Goal: Book appointment/travel/reservation

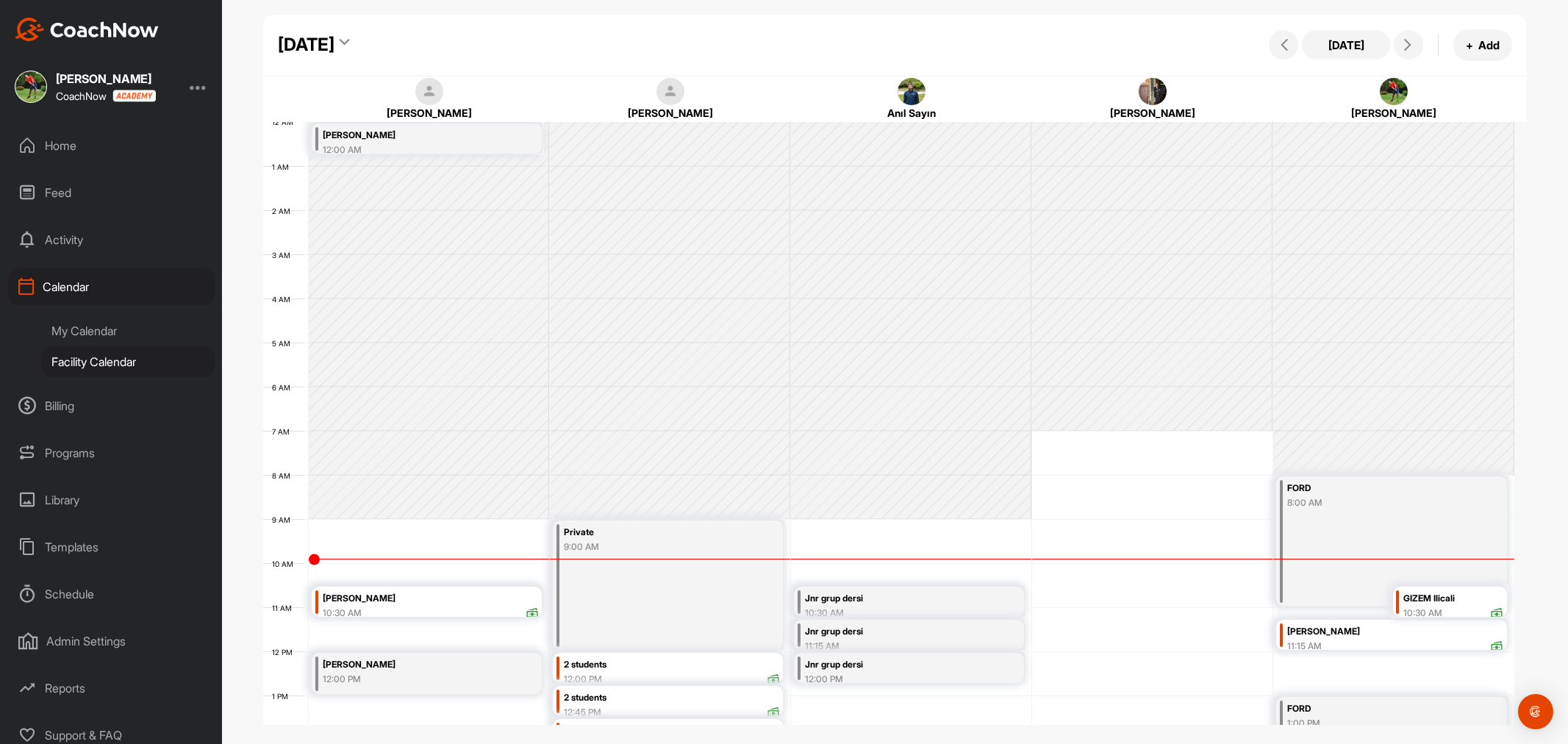
drag, startPoint x: 0, startPoint y: 0, endPoint x: 542, endPoint y: 41, distance: 543.5
click at [349, 41] on icon at bounding box center [344, 44] width 9 height 14
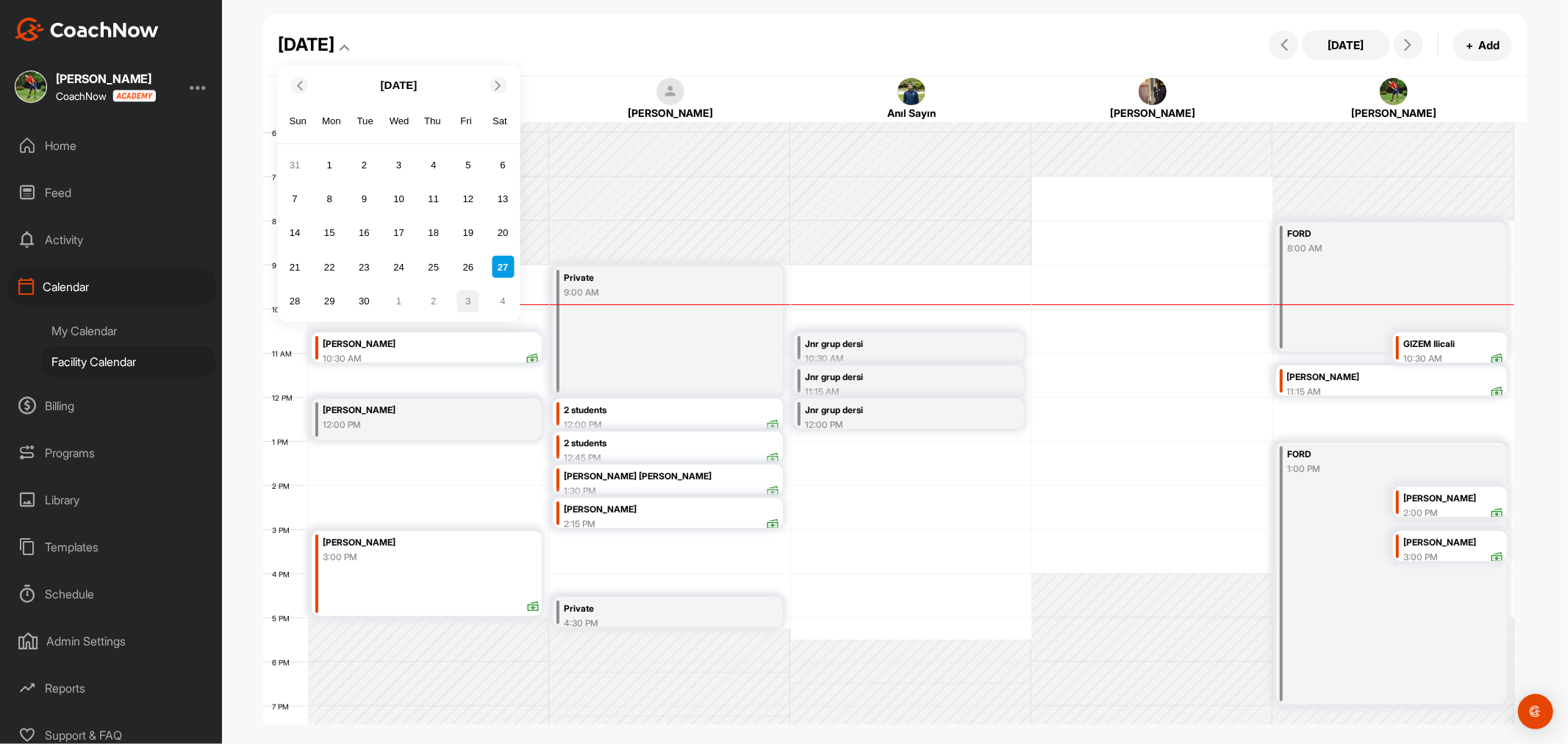
click at [466, 299] on div "3" at bounding box center [468, 301] width 22 height 22
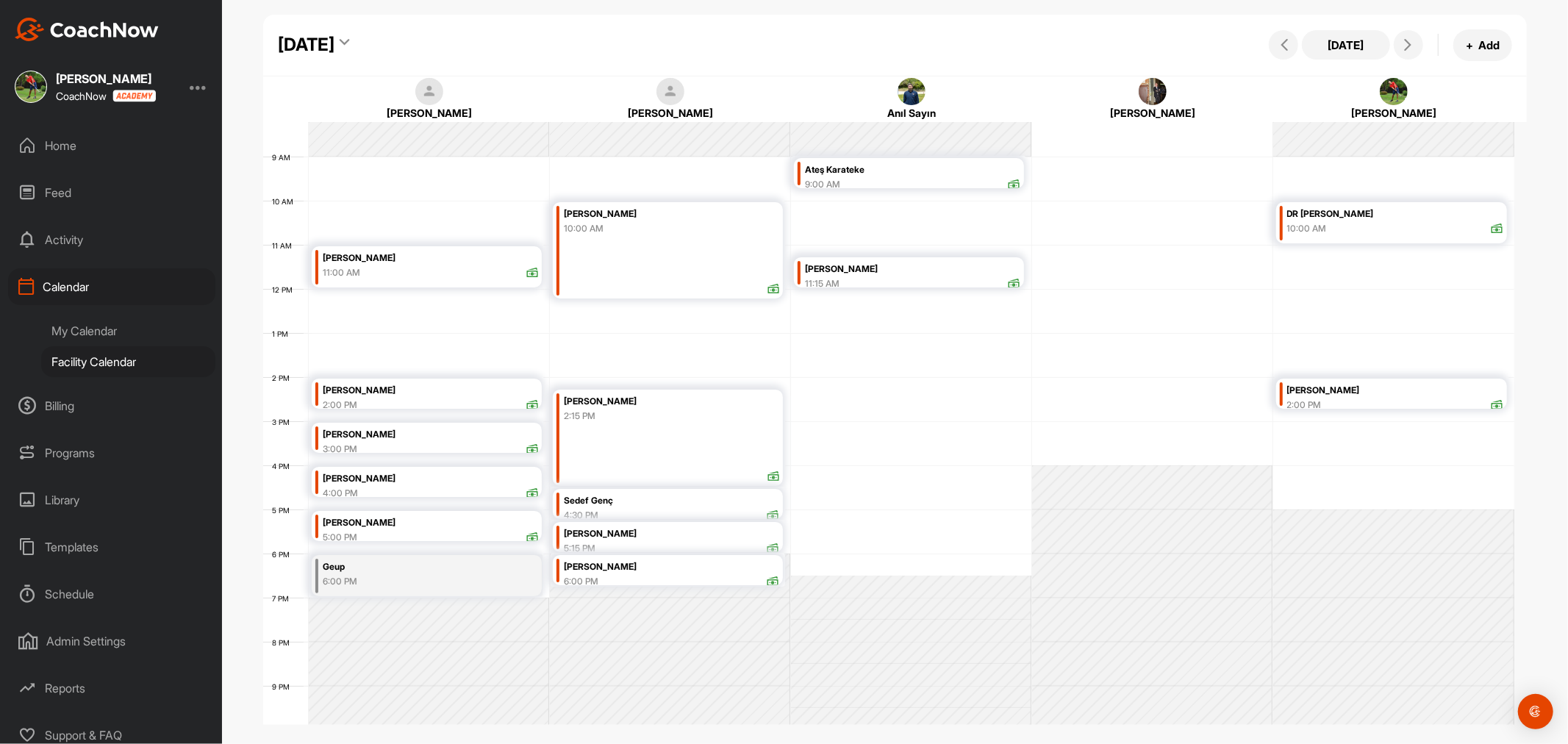
scroll to position [336, 0]
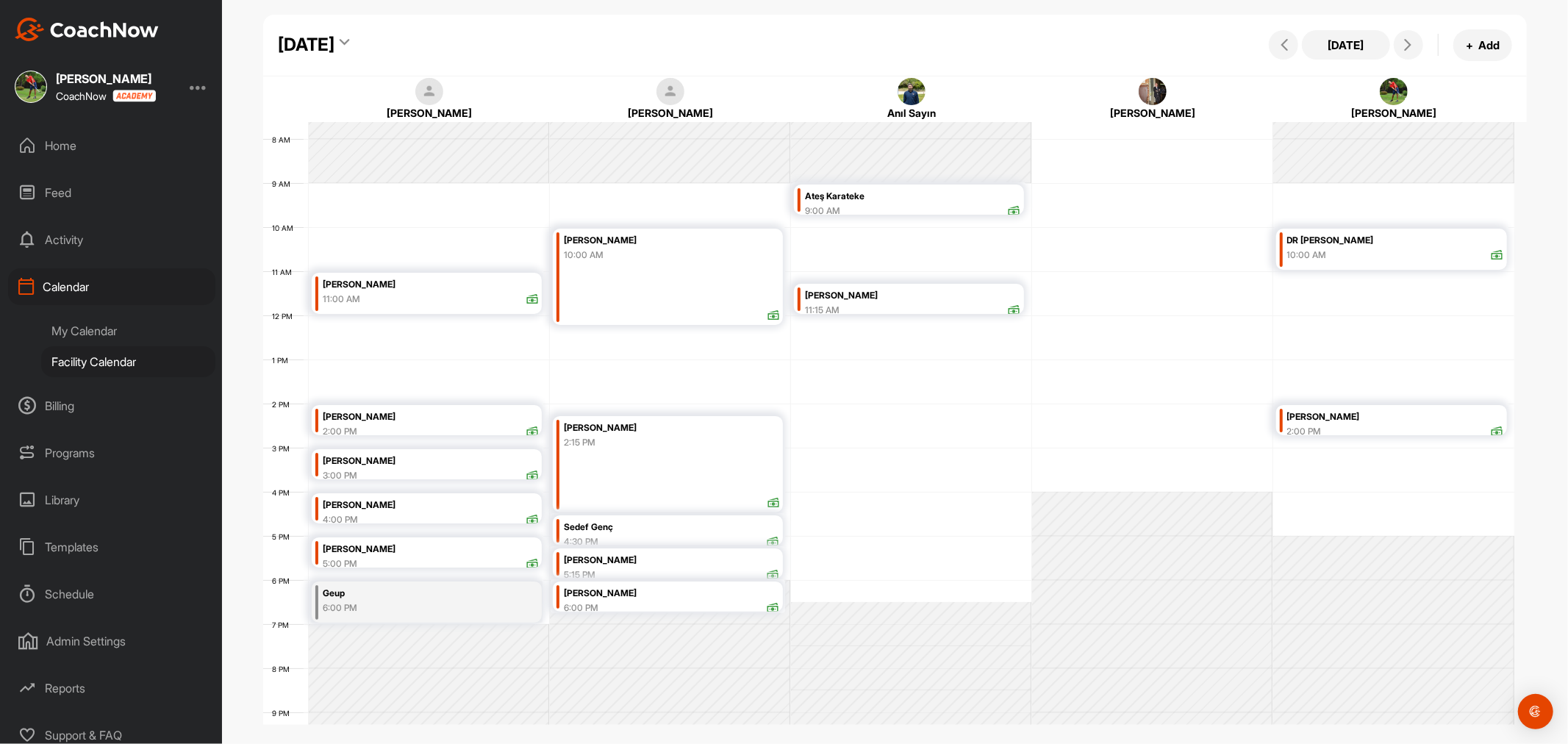
click at [349, 37] on icon at bounding box center [344, 44] width 9 height 14
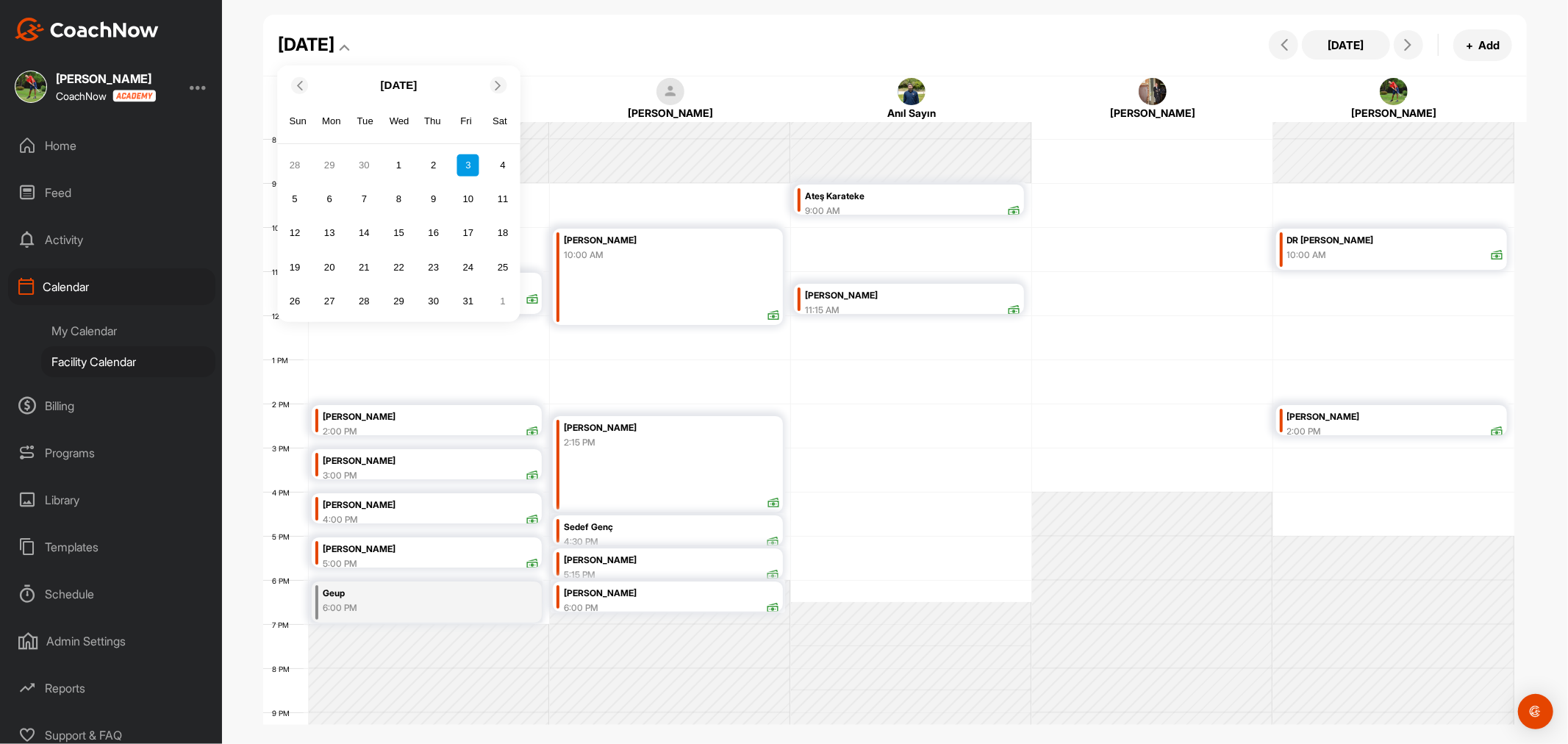
click at [303, 85] on icon at bounding box center [298, 84] width 9 height 9
click at [502, 84] on icon at bounding box center [498, 84] width 9 height 9
click at [294, 197] on div "5" at bounding box center [295, 199] width 22 height 22
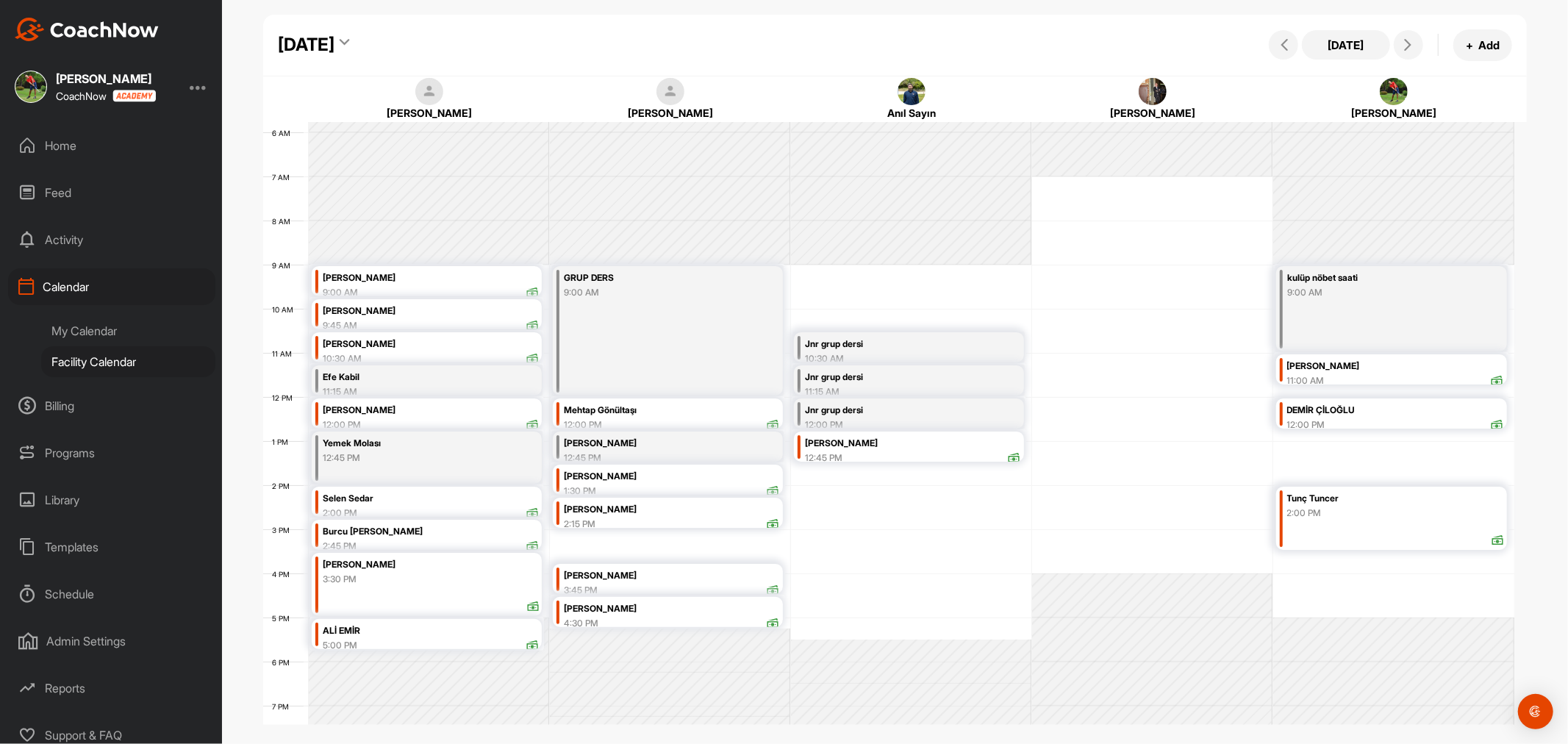
click at [350, 35] on div "[DATE]" at bounding box center [313, 44] width 72 height 26
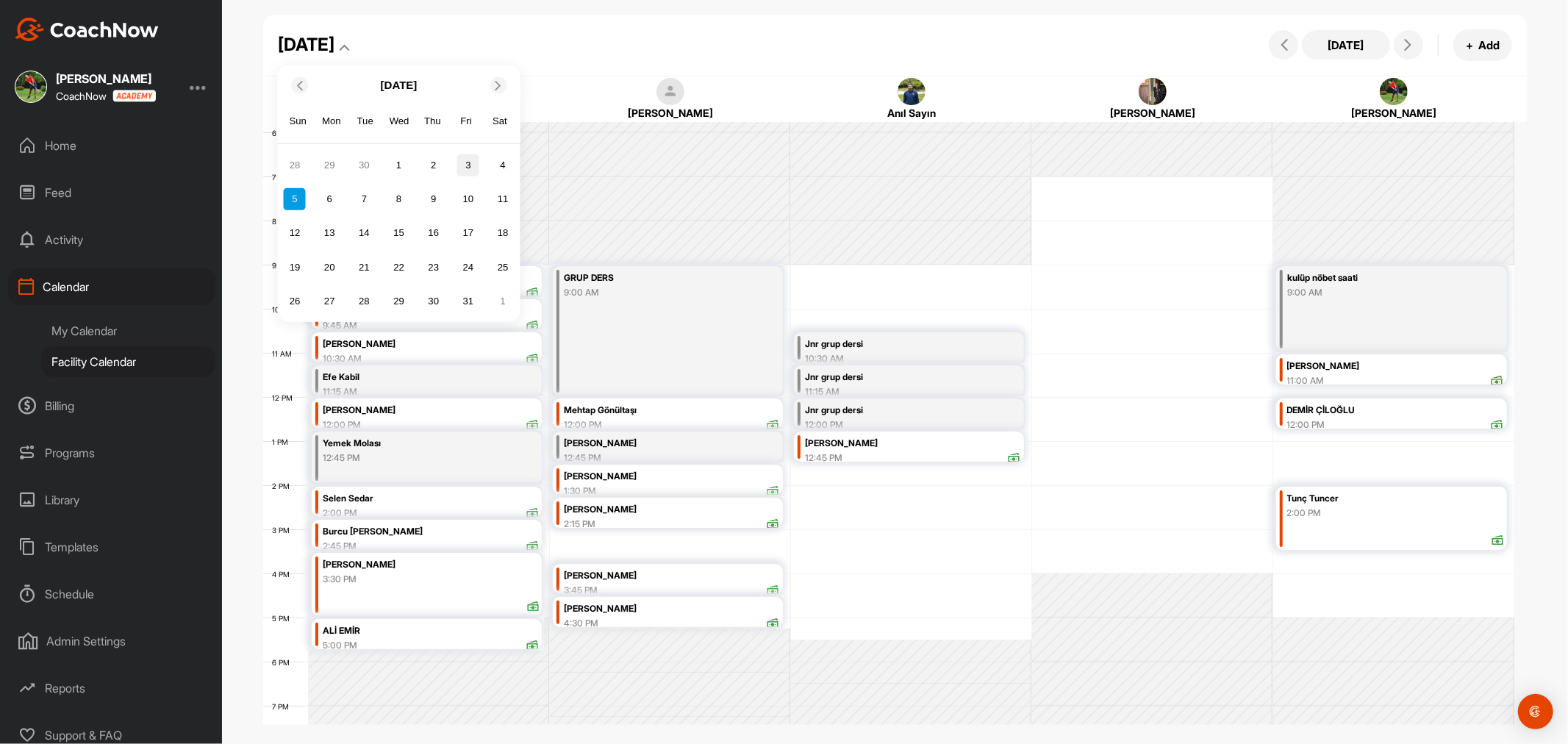
click at [466, 160] on div "3" at bounding box center [468, 166] width 22 height 22
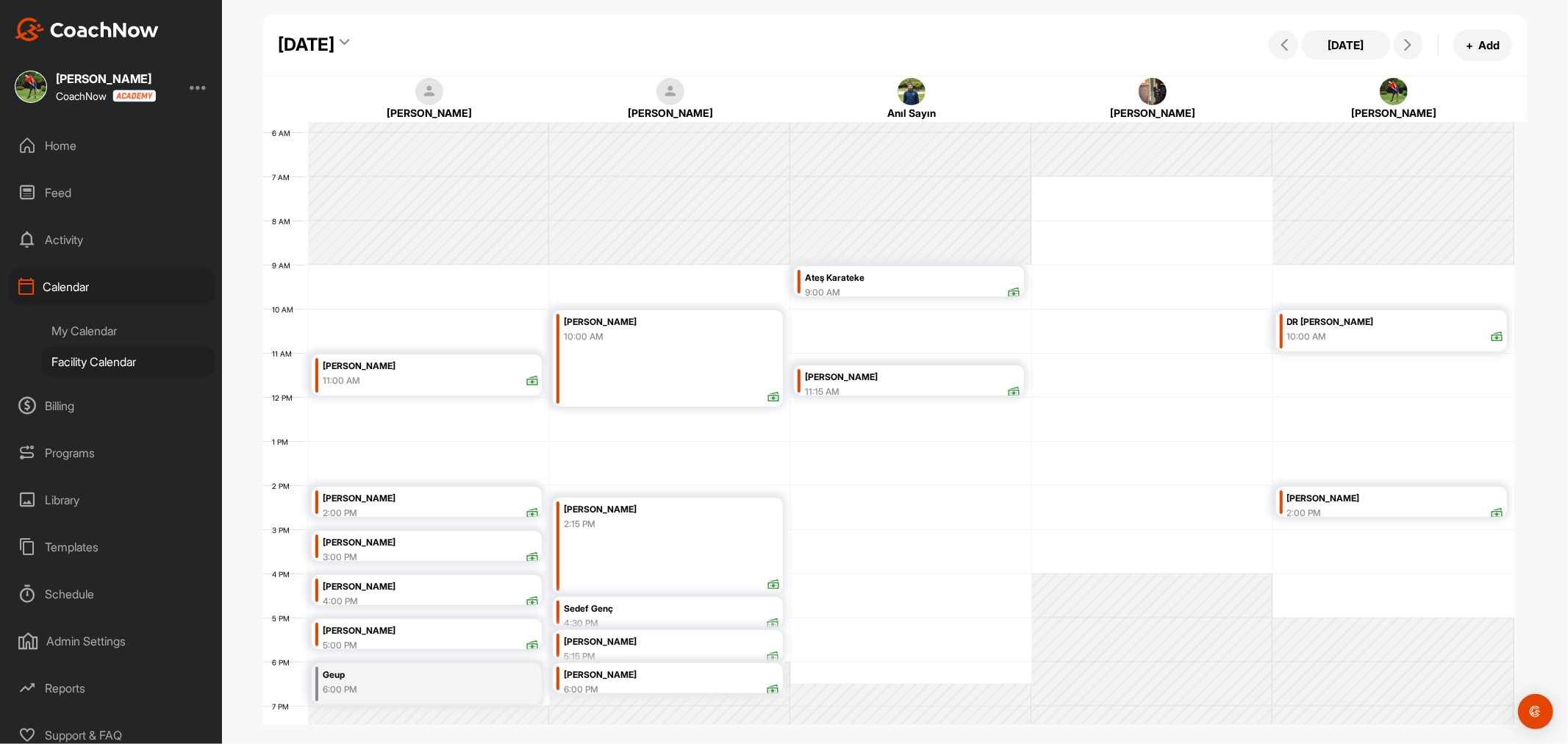
click at [416, 318] on div "12 AM 1 AM 2 AM 3 AM 4 AM 5 AM 6 AM 7 AM 8 AM 9 AM 10 AM 11 AM 12 PM 1 PM 2 PM …" at bounding box center [889, 396] width 1251 height 1058
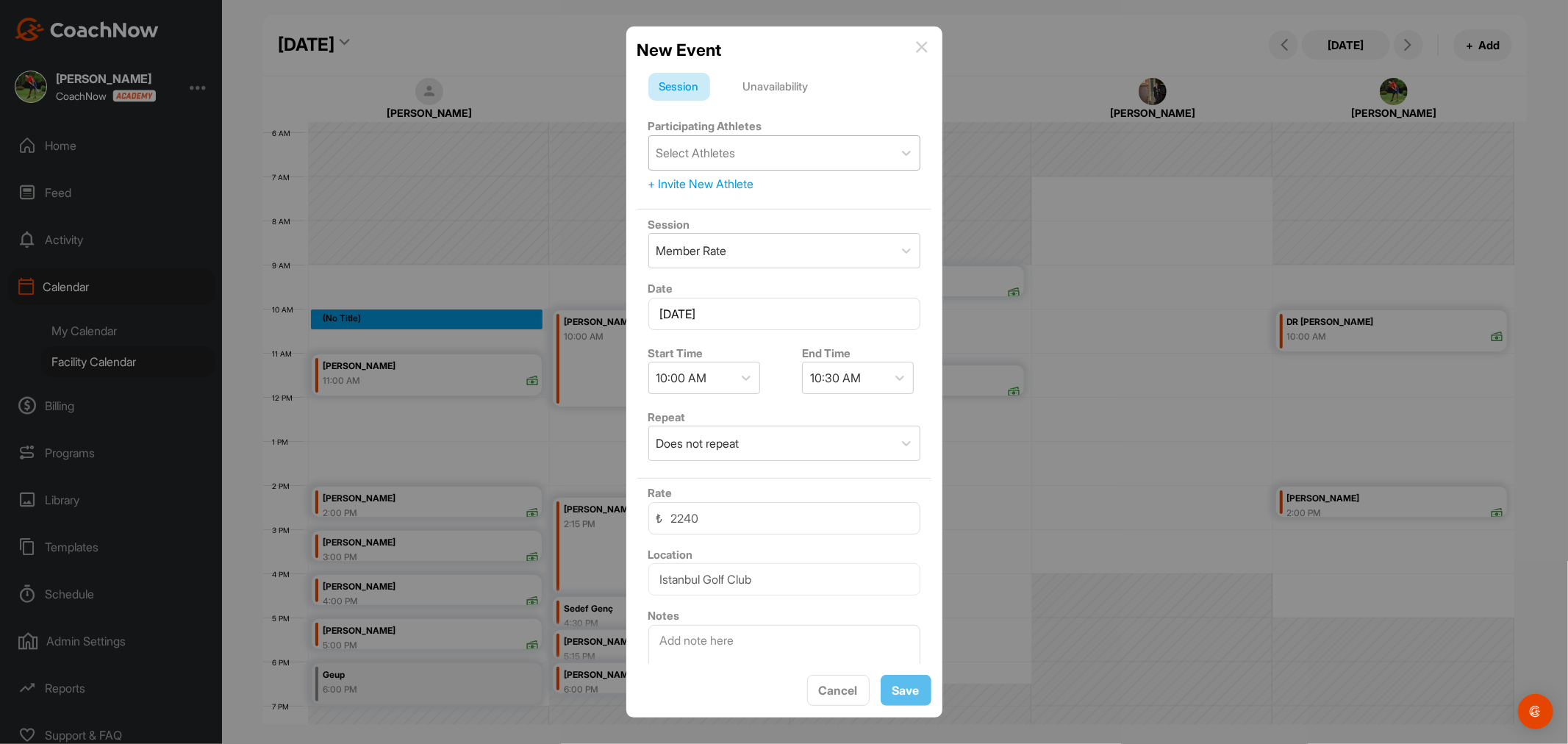
click at [733, 147] on div "Select Athletes" at bounding box center [696, 153] width 79 height 18
type input "kesk"
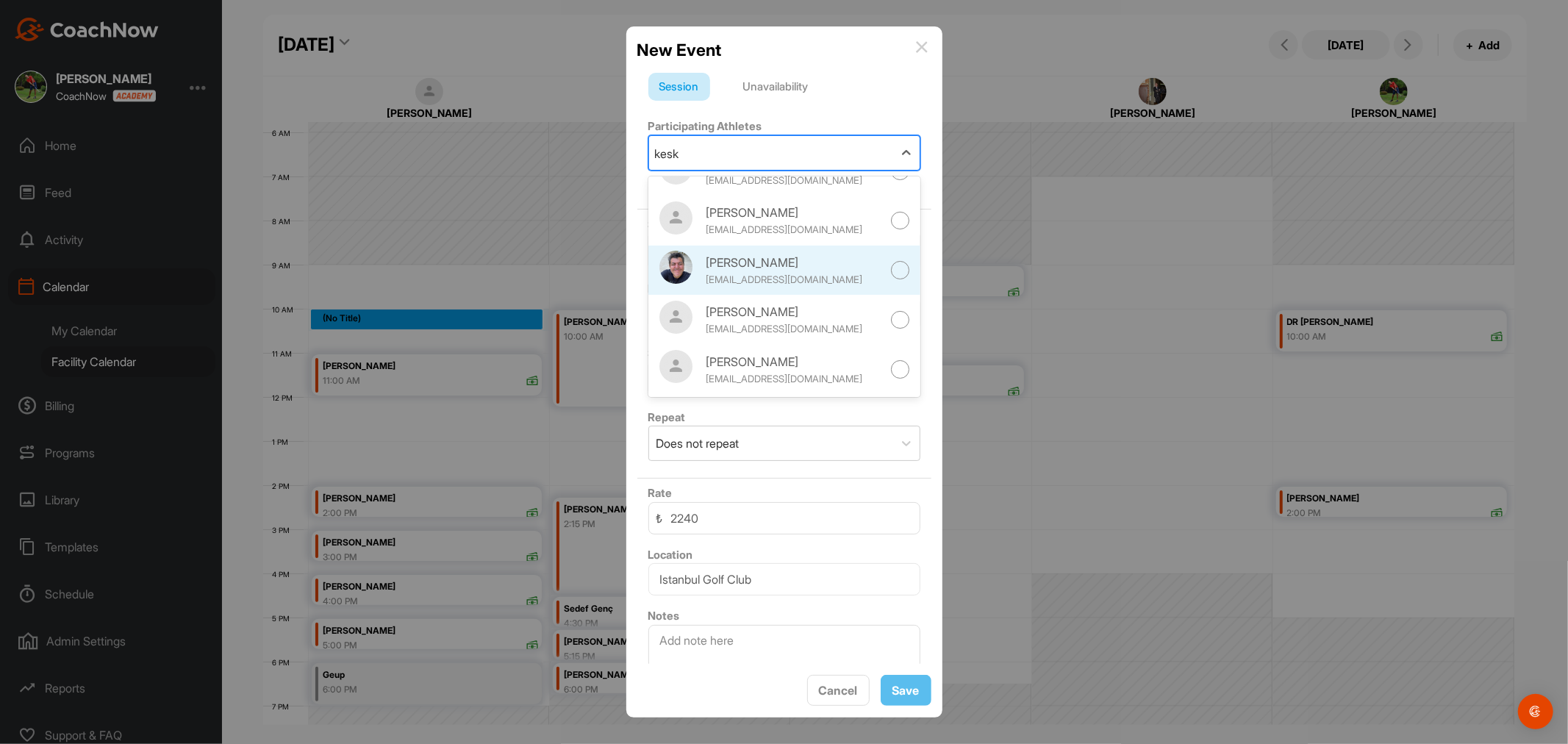
scroll to position [0, 0]
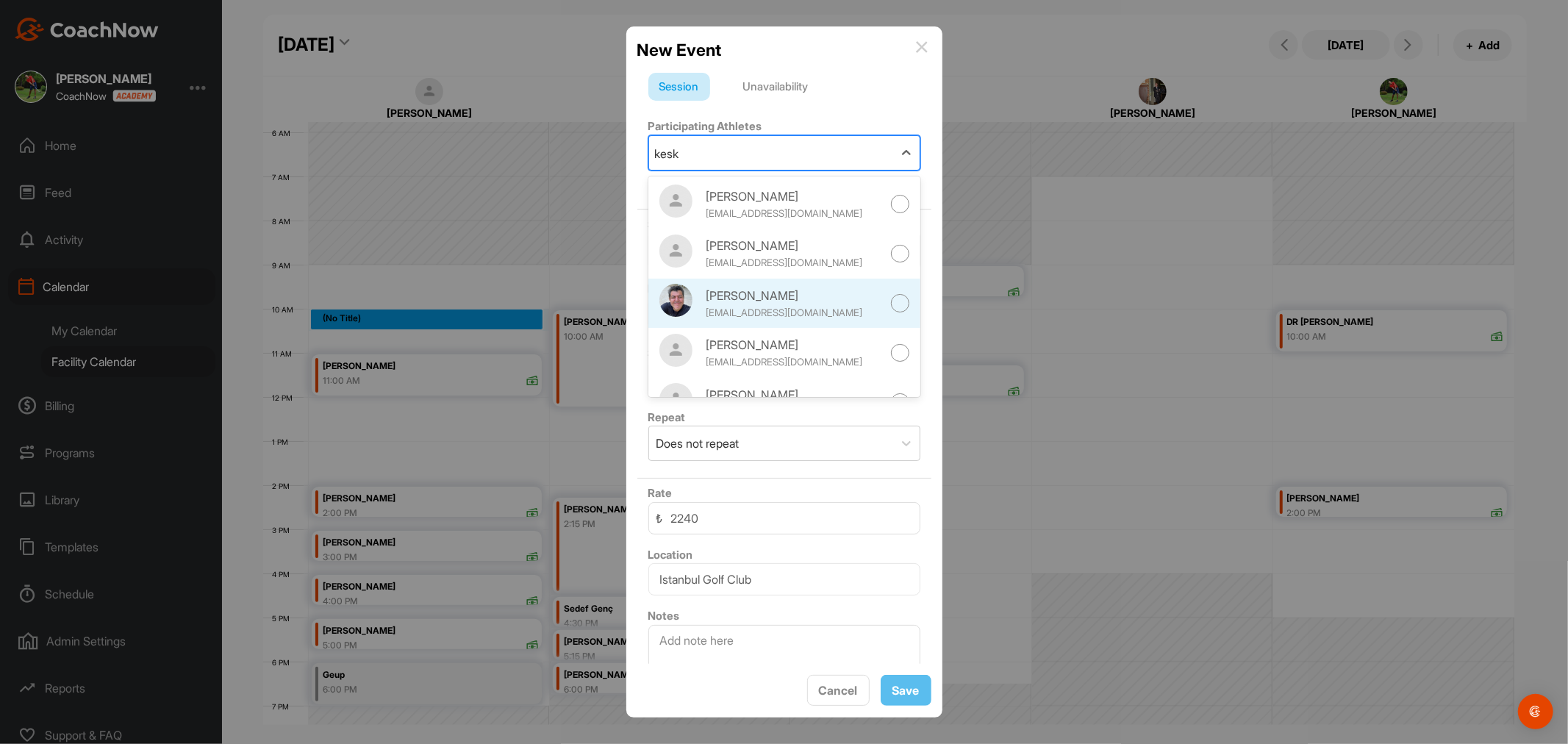
click at [802, 298] on div "[PERSON_NAME]" at bounding box center [793, 295] width 177 height 18
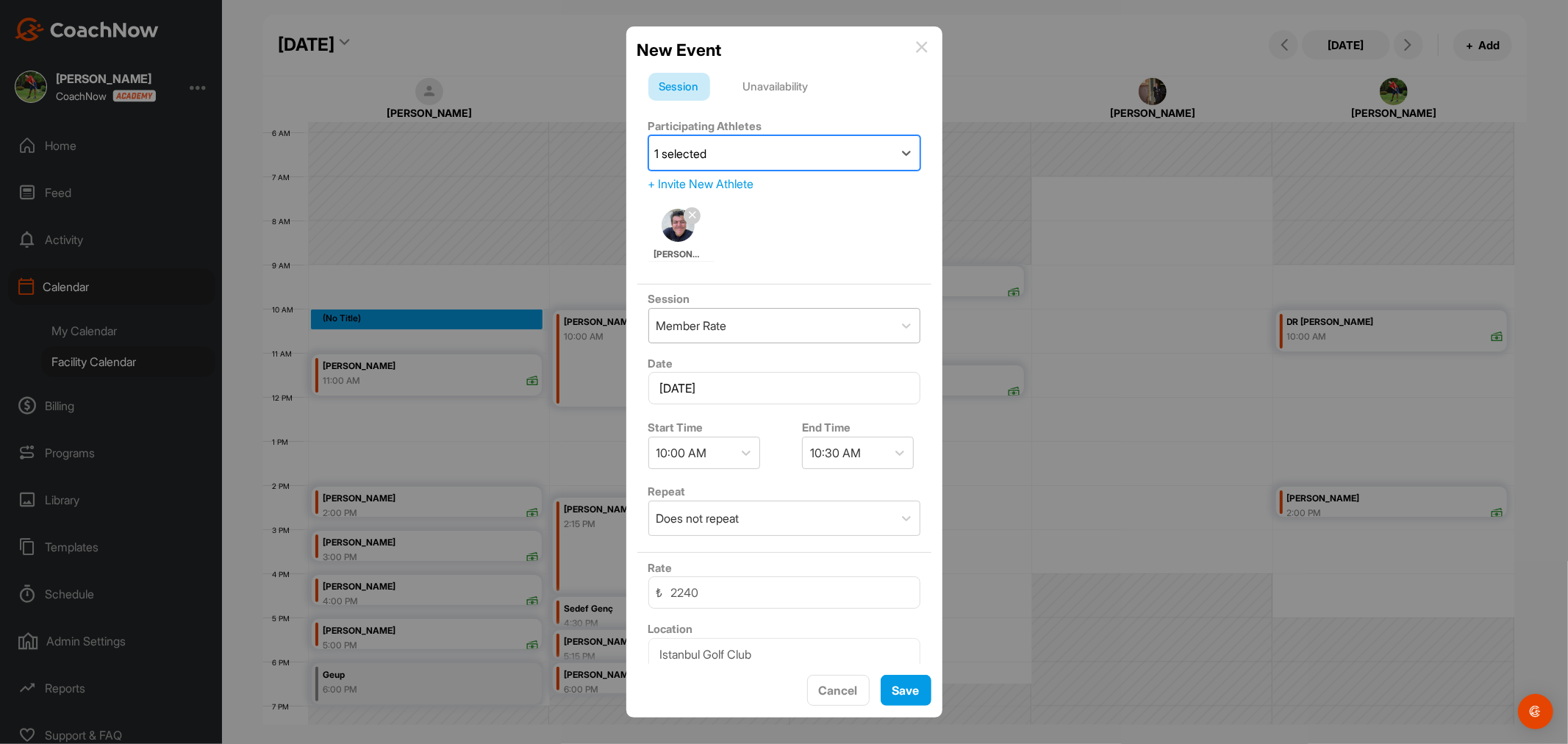
click at [778, 327] on div "Member Rate" at bounding box center [770, 325] width 244 height 34
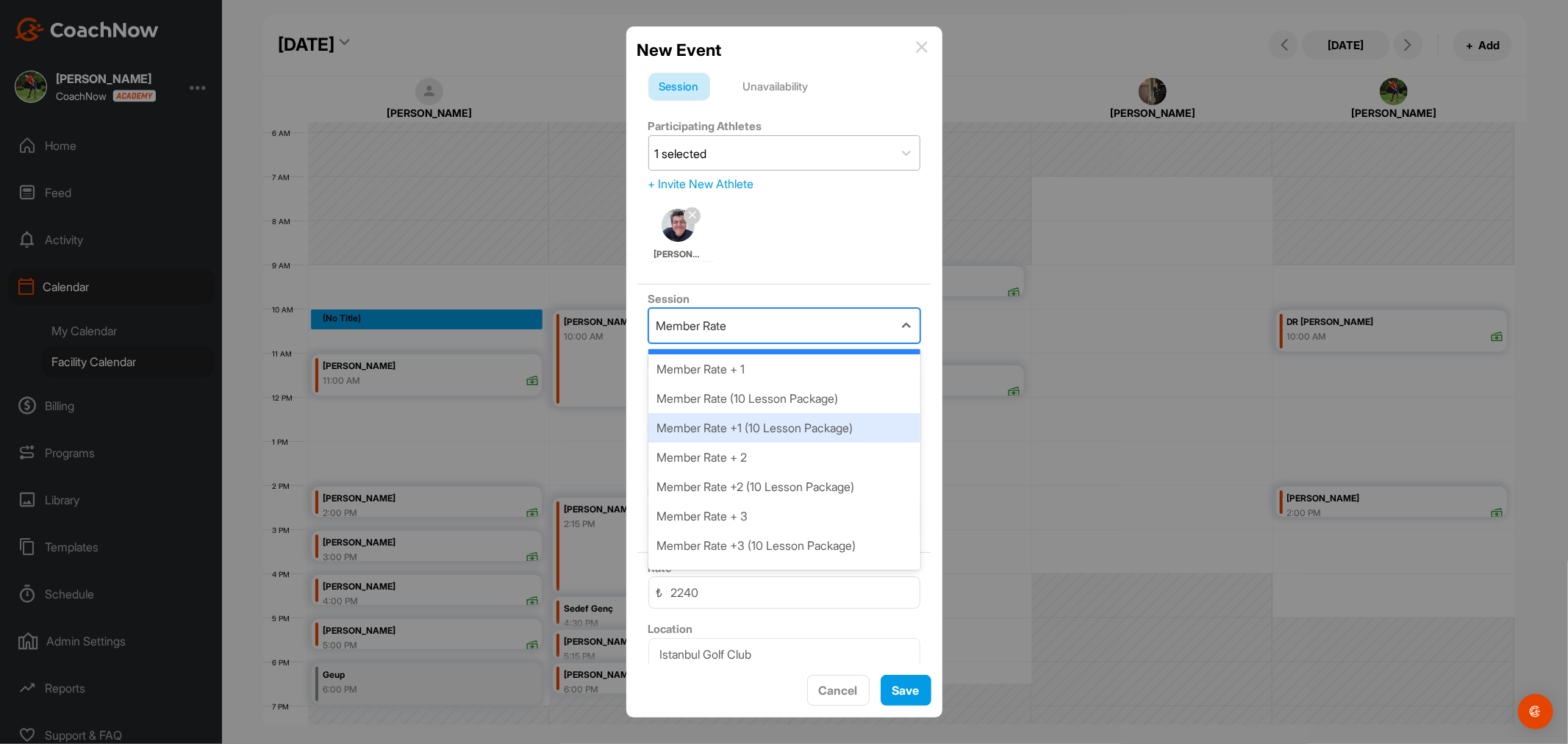
scroll to position [82, 0]
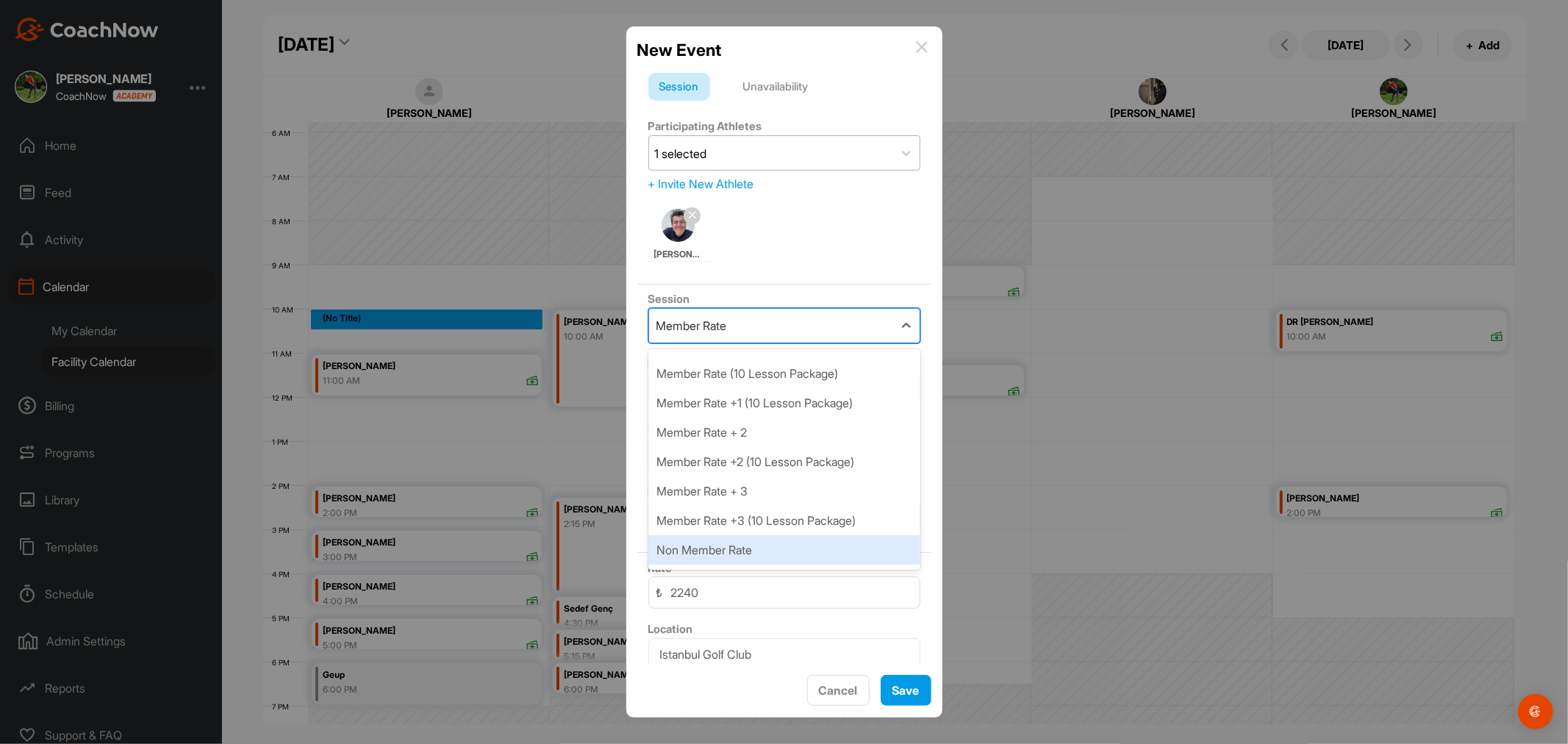
click at [789, 545] on div "Non Member Rate" at bounding box center [785, 550] width 272 height 30
type input "3040"
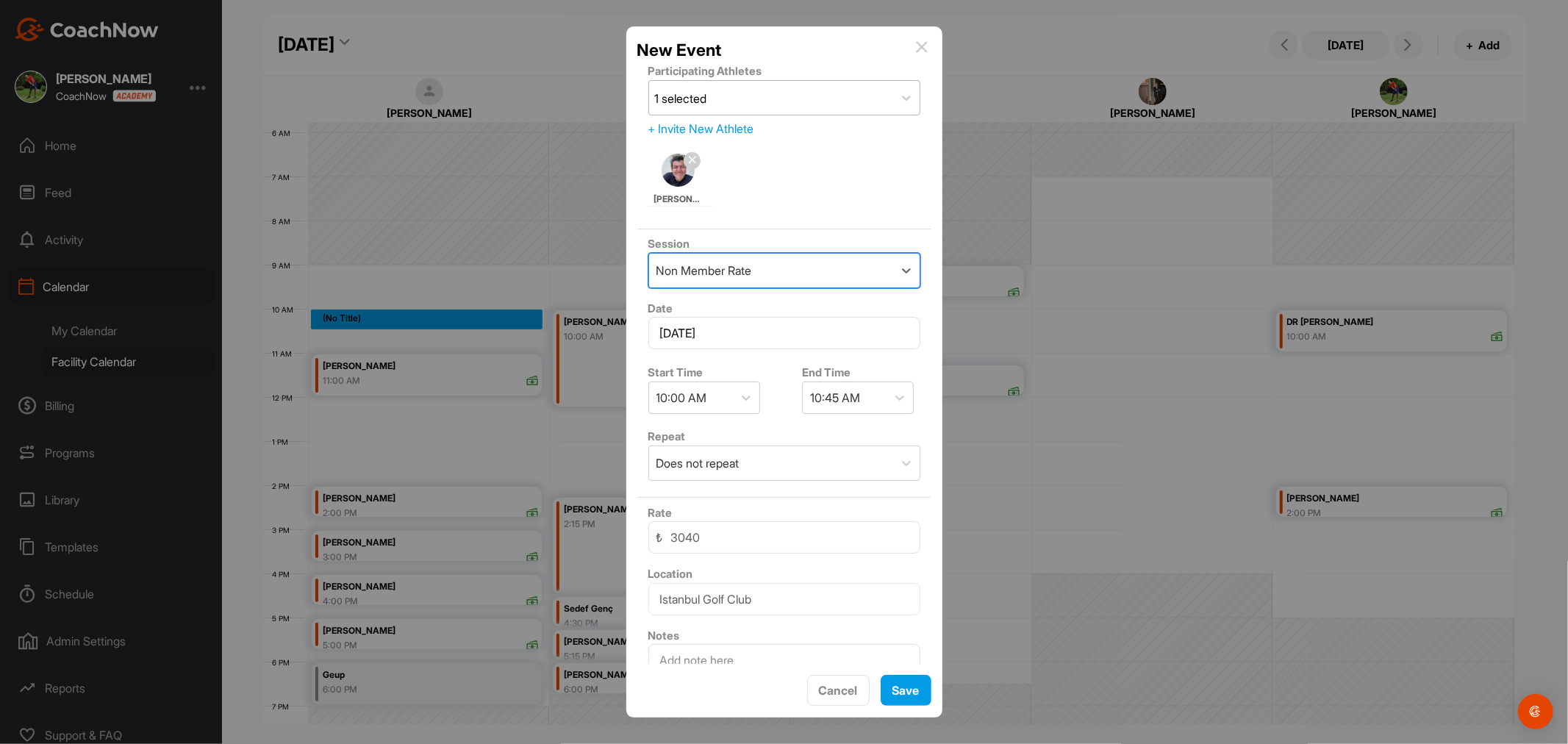
scroll to position [112, 0]
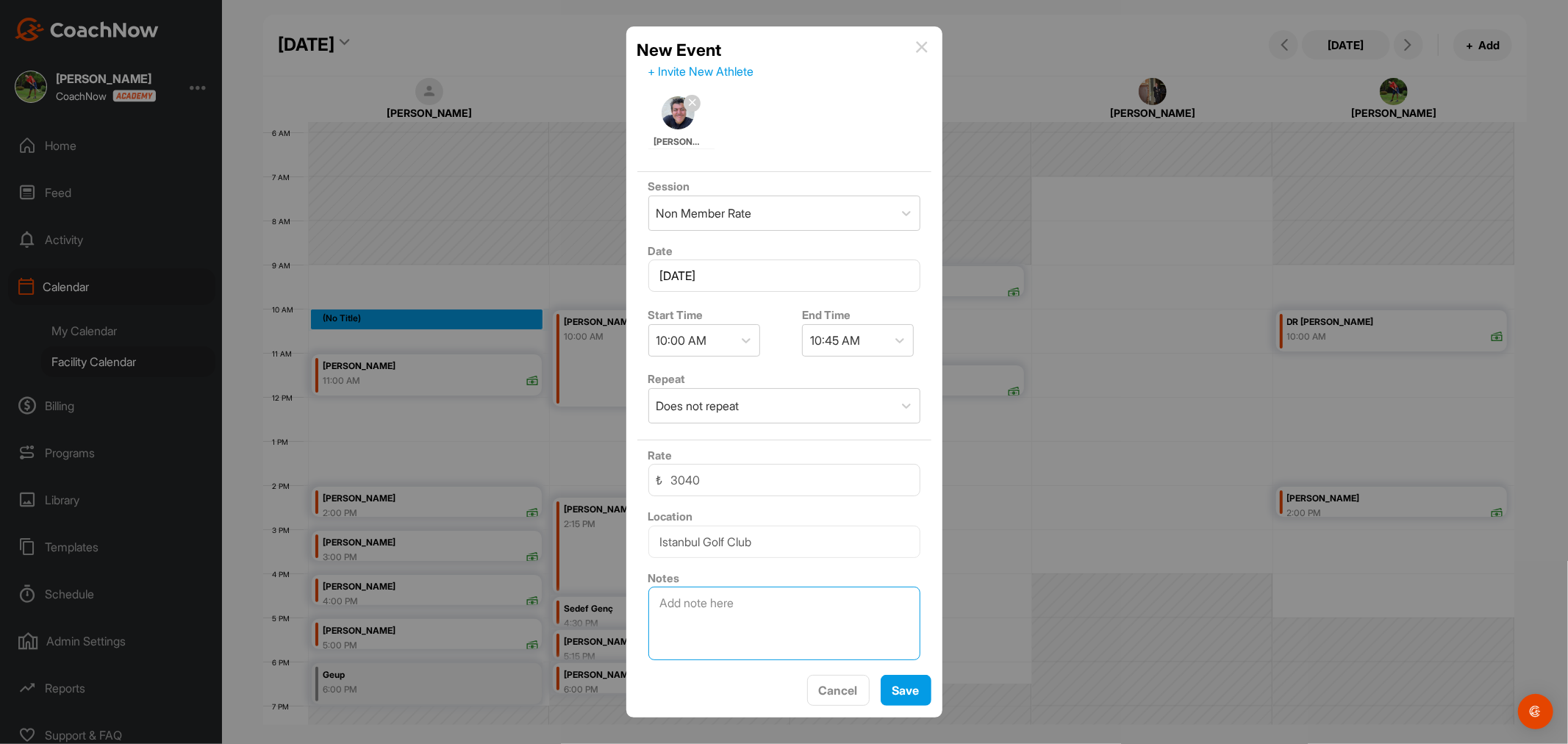
click at [767, 604] on textarea at bounding box center [785, 622] width 272 height 73
type textarea "E"
paste textarea "05325166336"
type textarea "Eşi [PERSON_NAME] - [PERSON_NAME] Tel. [PHONE_NUMBER]"
click at [900, 693] on span "Save" at bounding box center [906, 689] width 27 height 14
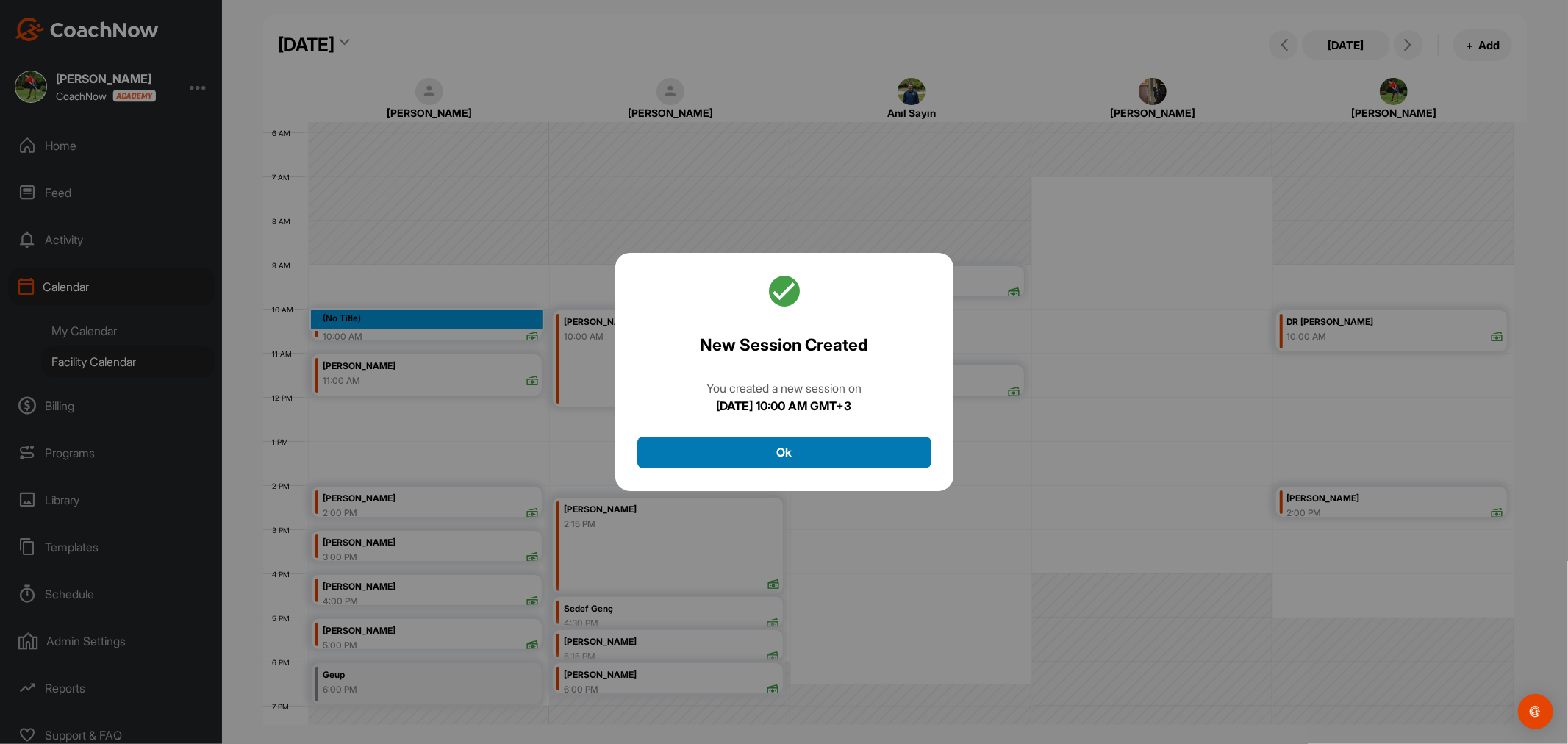
click at [811, 458] on button "Ok" at bounding box center [784, 452] width 294 height 31
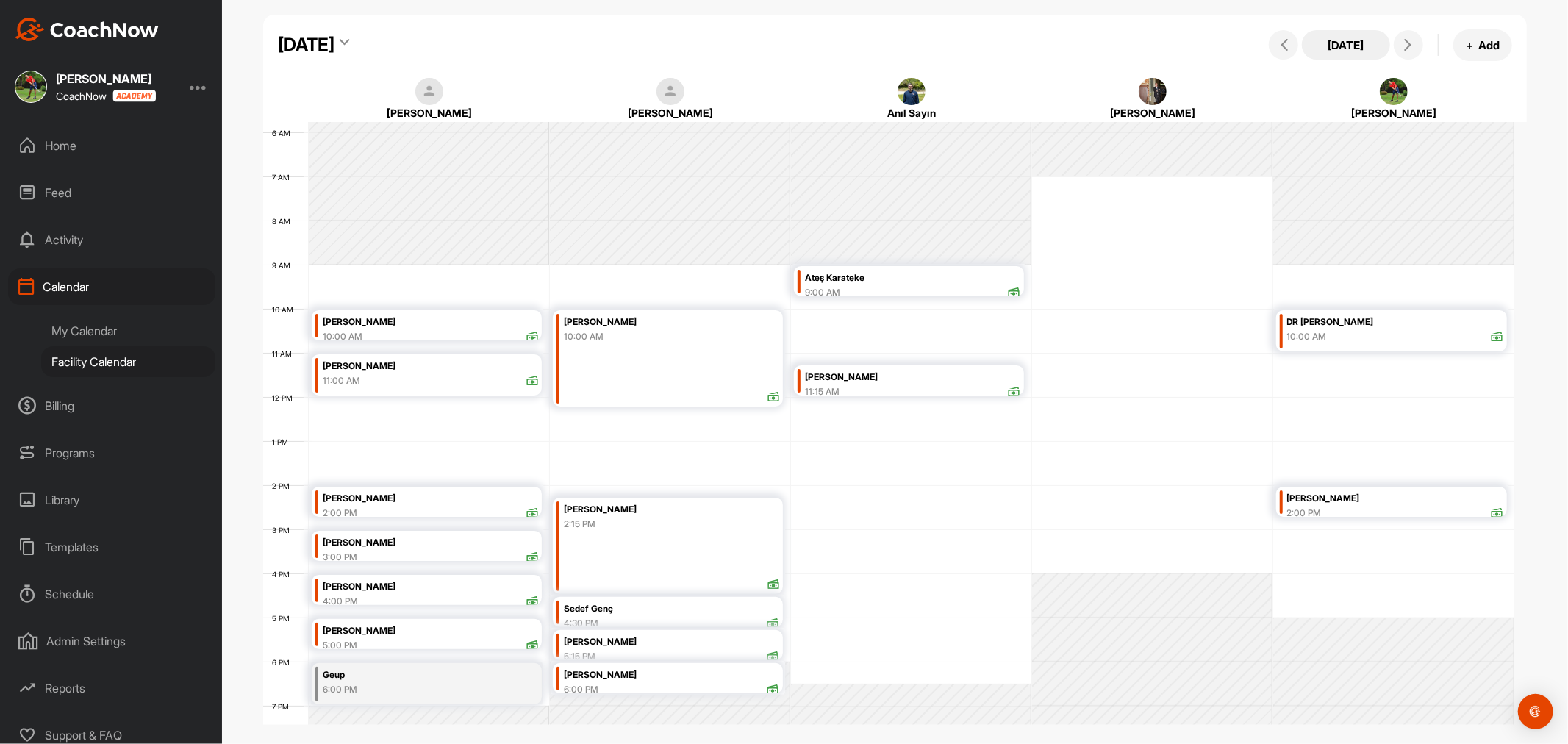
click at [1362, 47] on button "[DATE]" at bounding box center [1346, 45] width 88 height 30
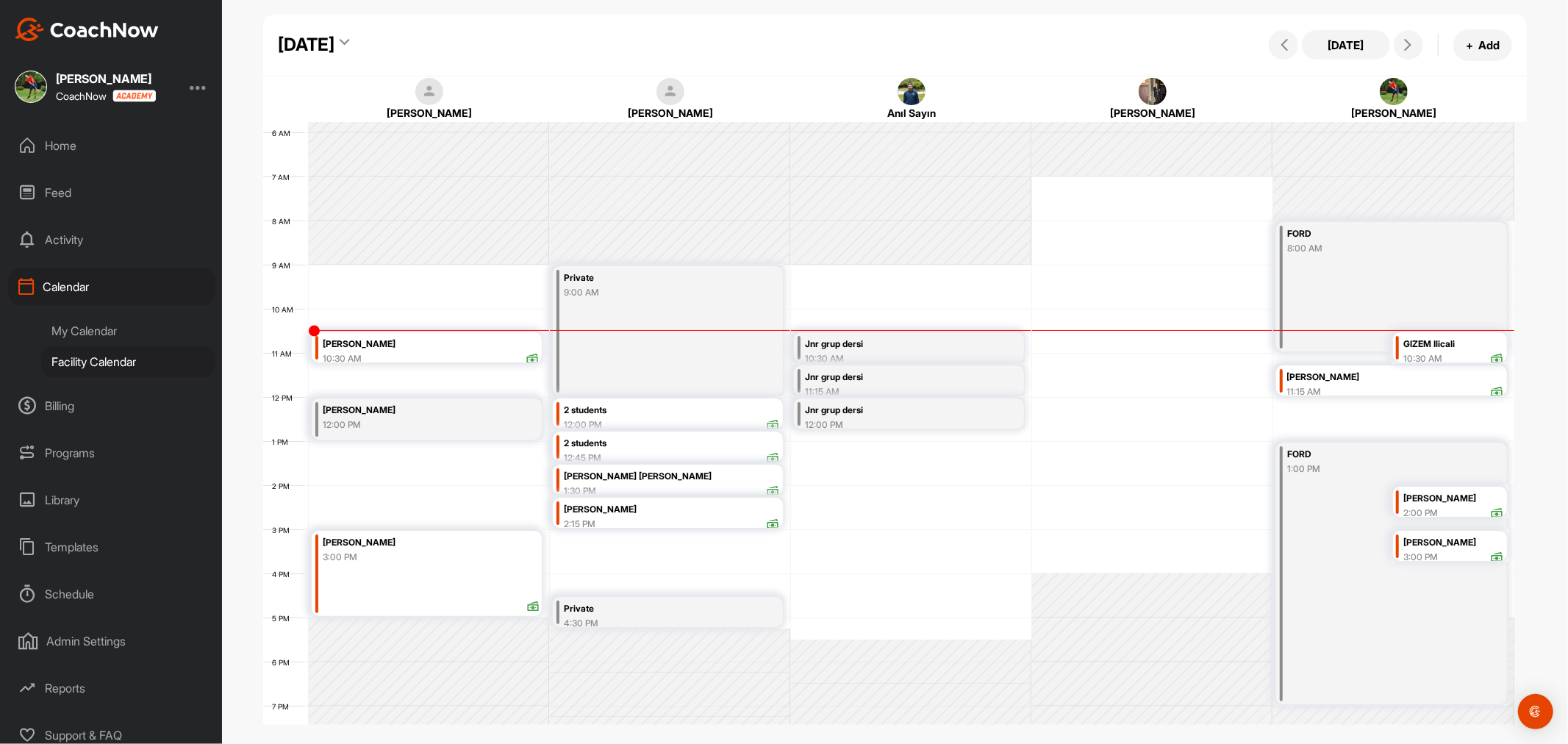
click at [640, 406] on div "2 students" at bounding box center [672, 410] width 216 height 17
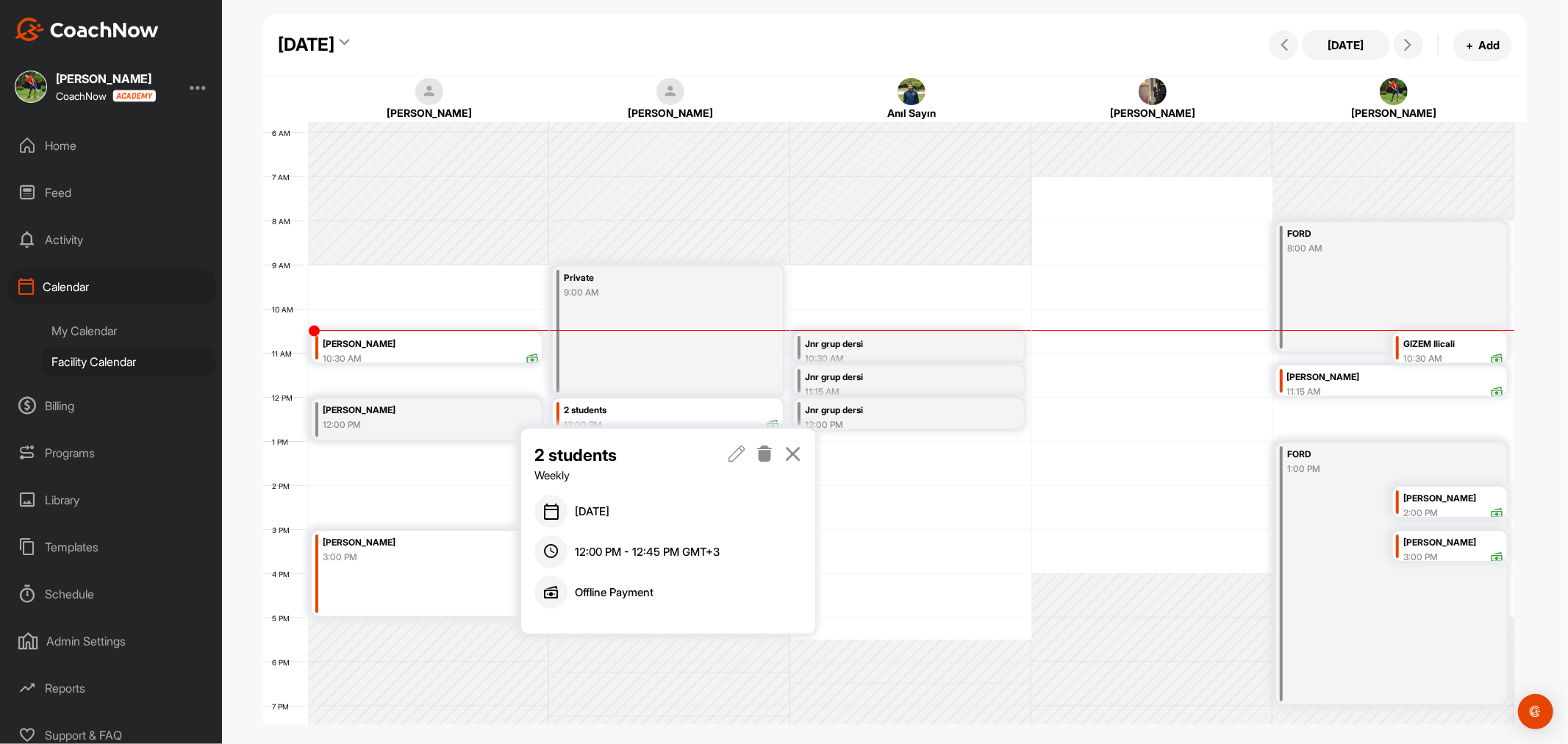
click at [794, 453] on icon at bounding box center [793, 453] width 17 height 16
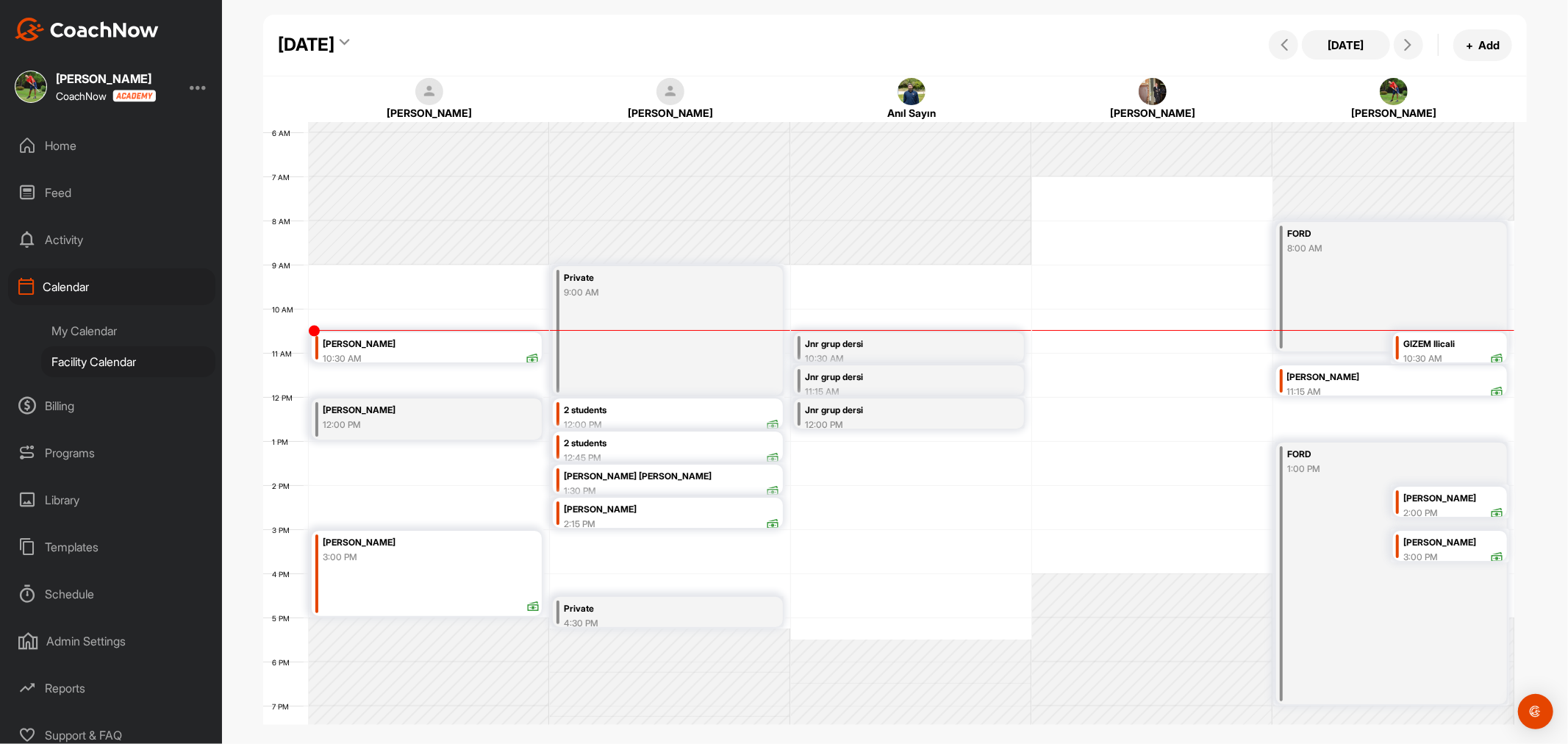
click at [687, 452] on div "12:45 PM" at bounding box center [672, 458] width 216 height 14
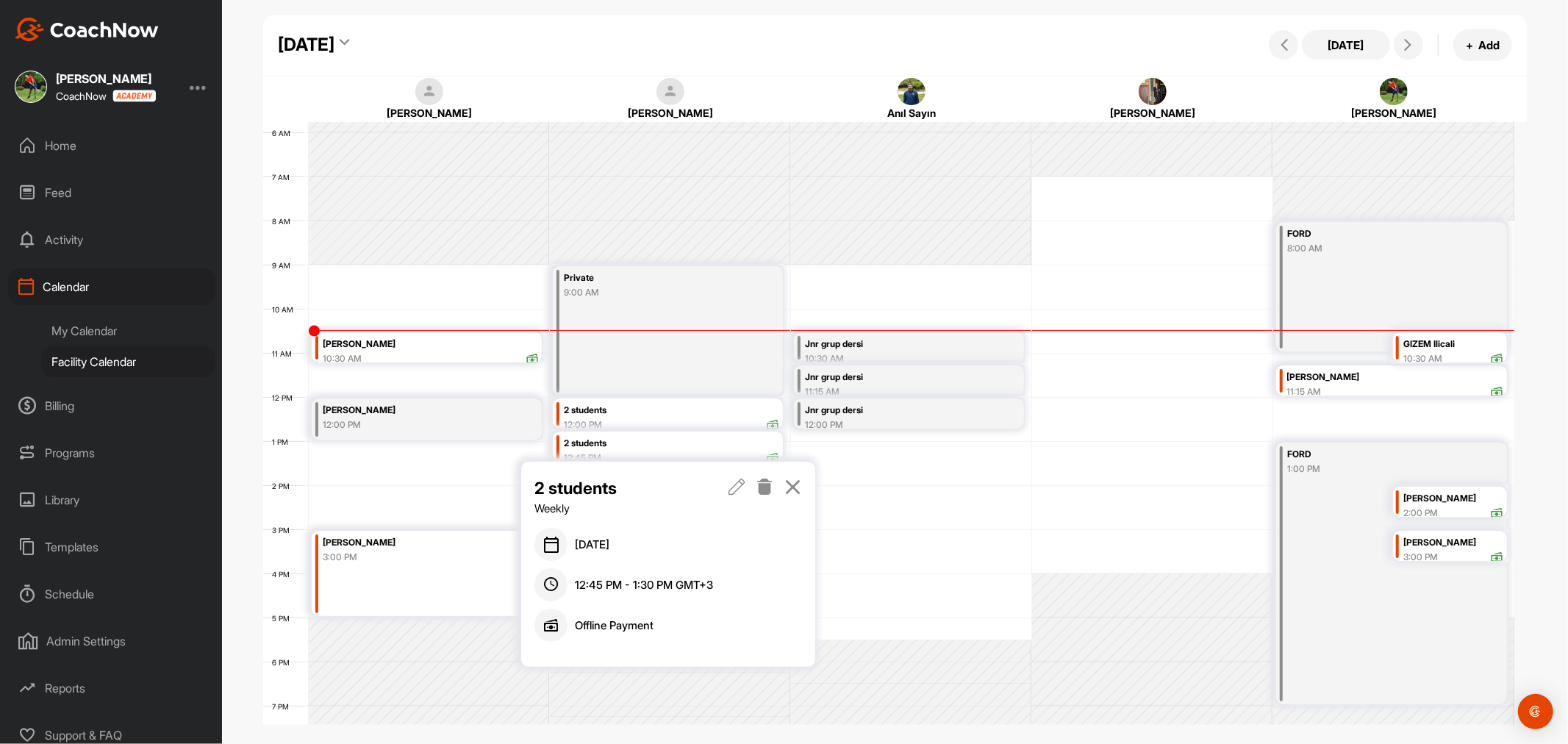
click at [787, 483] on icon at bounding box center [793, 486] width 17 height 16
